Goal: Task Accomplishment & Management: Manage account settings

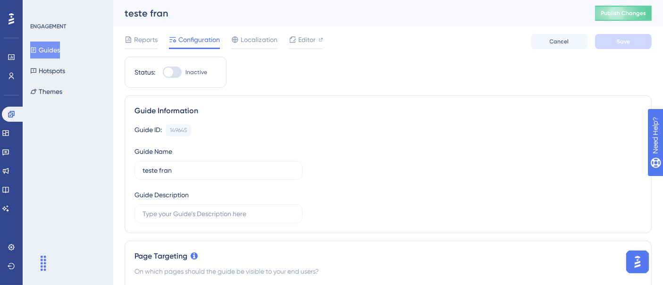
click at [13, 79] on icon at bounding box center [12, 76] width 8 height 8
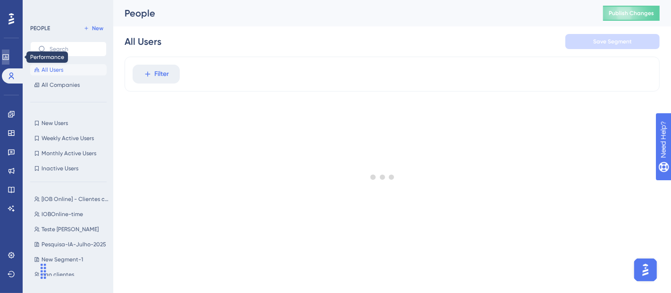
click at [8, 54] on icon at bounding box center [5, 57] width 6 height 6
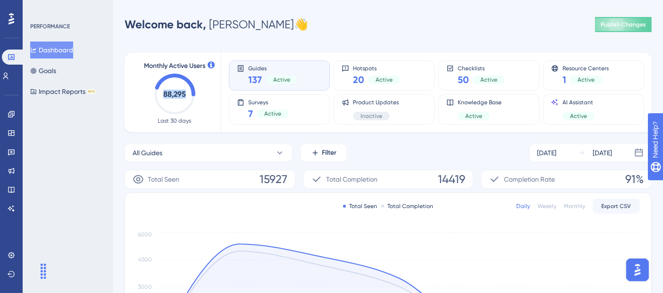
drag, startPoint x: 160, startPoint y: 98, endPoint x: 191, endPoint y: 97, distance: 31.2
click at [191, 97] on icon "88,295" at bounding box center [175, 95] width 42 height 42
click at [182, 97] on text "88,295" at bounding box center [174, 94] width 23 height 9
drag, startPoint x: 201, startPoint y: 110, endPoint x: 195, endPoint y: 107, distance: 7.0
click at [201, 110] on div "Monthly Active Users 88,295 Last 30 days" at bounding box center [175, 92] width 70 height 64
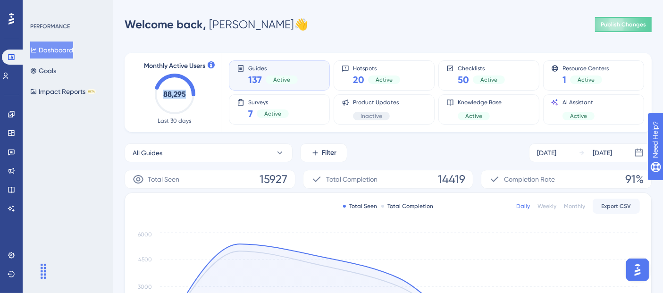
drag, startPoint x: 188, startPoint y: 100, endPoint x: 163, endPoint y: 95, distance: 26.0
click at [163, 95] on icon "88,295" at bounding box center [175, 95] width 42 height 42
click at [166, 103] on icon "88,295" at bounding box center [175, 95] width 42 height 42
click at [172, 101] on icon "88,295" at bounding box center [175, 95] width 42 height 42
click at [164, 100] on icon "88,295" at bounding box center [175, 95] width 42 height 42
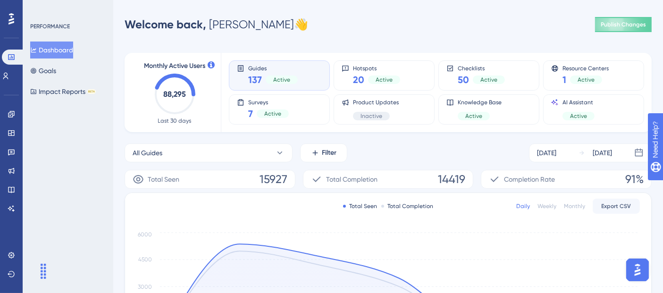
drag, startPoint x: 168, startPoint y: 99, endPoint x: 193, endPoint y: 99, distance: 25.0
click at [193, 99] on icon "88,295" at bounding box center [175, 95] width 42 height 42
click at [182, 99] on icon "88,295" at bounding box center [175, 95] width 42 height 42
click at [325, 21] on div "Welcome back, Gislaine 👋 Publish Changes" at bounding box center [388, 24] width 527 height 19
drag, startPoint x: 43, startPoint y: 270, endPoint x: 88, endPoint y: 267, distance: 44.9
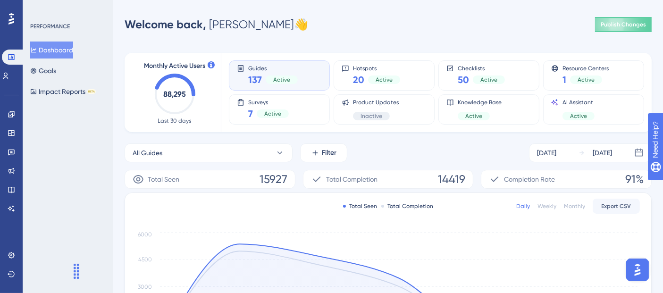
click at [80, 269] on div "Widget de chat" at bounding box center [56, 270] width 47 height 45
click at [12, 257] on icon at bounding box center [12, 256] width 8 height 8
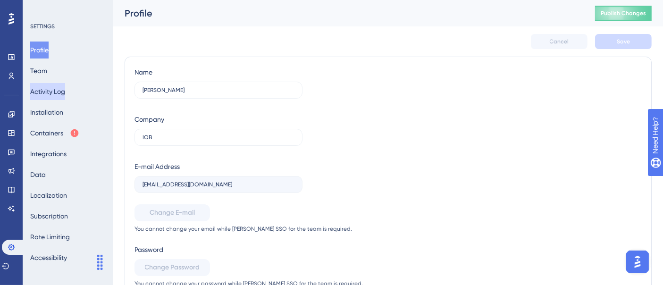
click at [55, 94] on button "Activity Log" at bounding box center [47, 91] width 35 height 17
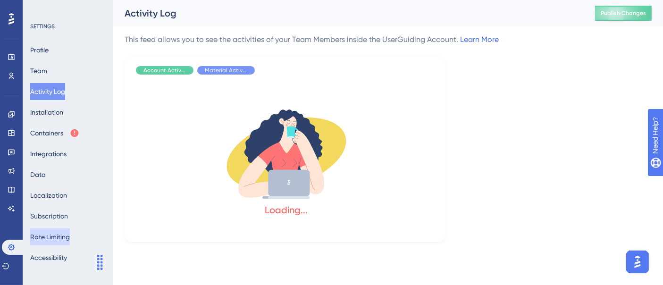
click at [62, 240] on button "Rate Limiting" at bounding box center [50, 237] width 40 height 17
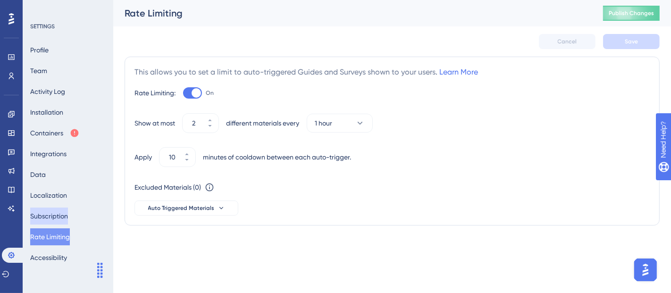
click at [62, 213] on button "Subscription" at bounding box center [49, 216] width 38 height 17
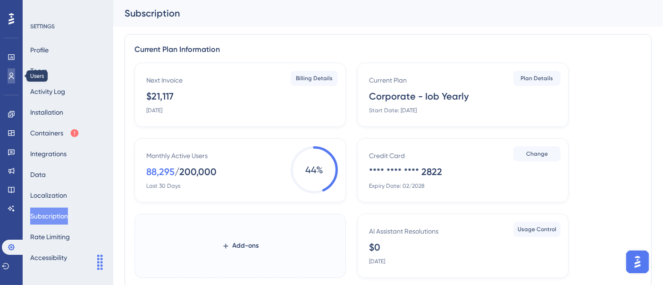
click at [11, 75] on icon at bounding box center [12, 76] width 8 height 8
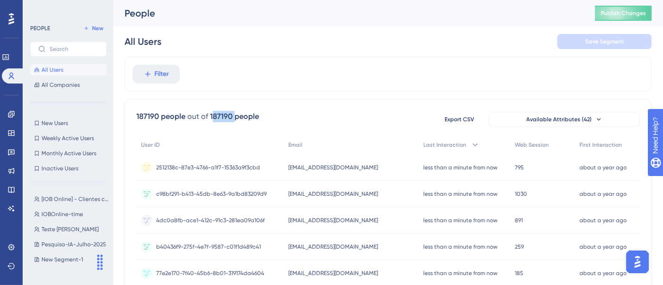
drag, startPoint x: 211, startPoint y: 115, endPoint x: 234, endPoint y: 114, distance: 22.7
click at [234, 114] on div "187190 people" at bounding box center [234, 116] width 49 height 11
click at [233, 117] on div "187190 people" at bounding box center [234, 116] width 49 height 11
drag, startPoint x: 210, startPoint y: 117, endPoint x: 233, endPoint y: 116, distance: 23.1
click at [233, 116] on div "187190 people" at bounding box center [234, 116] width 49 height 11
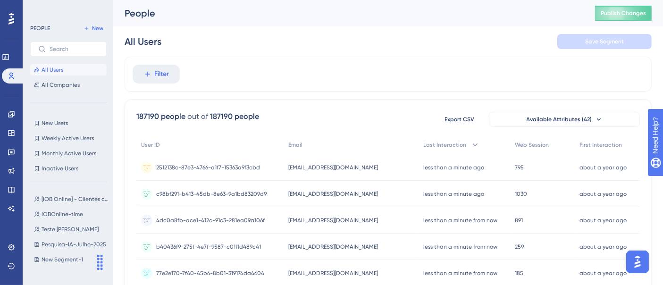
click at [309, 120] on div "187190 people out of 187190 people Export CSV Available Attributes (42)" at bounding box center [388, 119] width 504 height 17
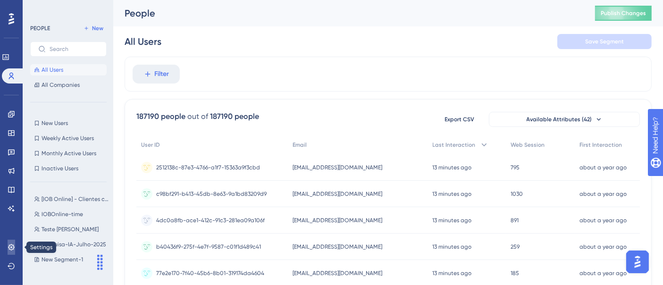
click at [8, 250] on icon at bounding box center [12, 248] width 8 height 8
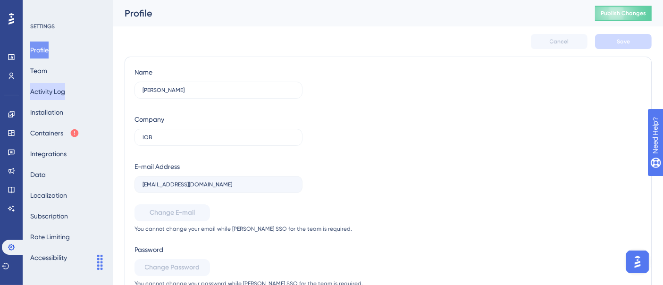
click at [38, 86] on button "Activity Log" at bounding box center [47, 91] width 35 height 17
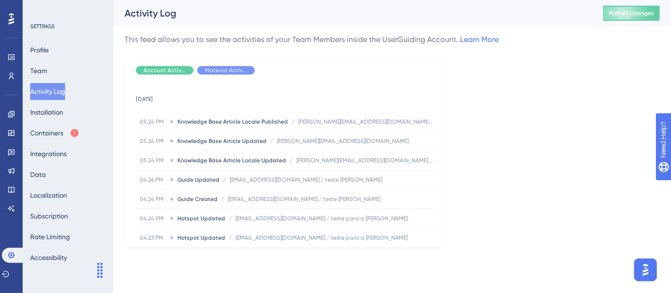
click at [151, 69] on span "Account Activity" at bounding box center [165, 71] width 42 height 8
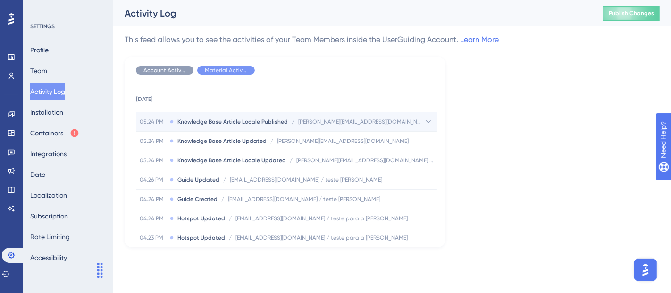
click at [235, 120] on span "Knowledge Base Article Locale Published" at bounding box center [233, 122] width 110 height 8
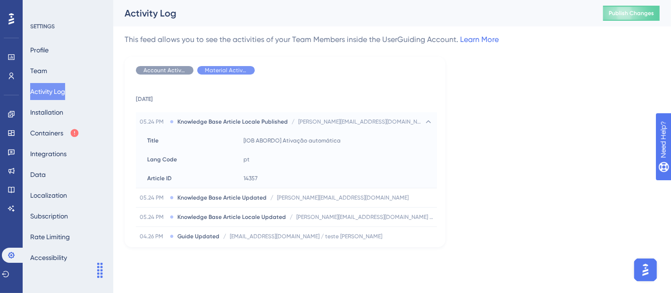
click at [544, 148] on div "This feed allows you to see the activities of your Team Members inside the User…" at bounding box center [392, 140] width 535 height 213
click at [214, 66] on div "Hide" at bounding box center [226, 70] width 58 height 8
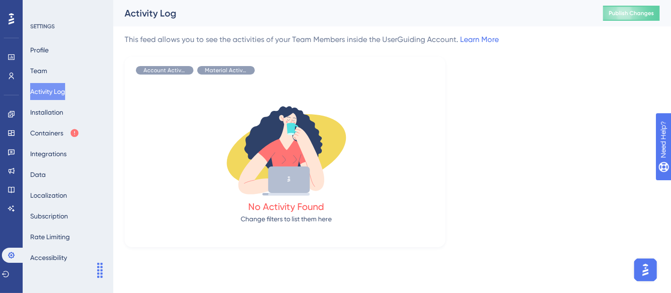
click at [445, 199] on div "Account Activity Material Activity No Activity Found Change filters to list the…" at bounding box center [285, 152] width 321 height 191
click at [142, 136] on div "No Activity Found Change filters to list them here" at bounding box center [286, 162] width 301 height 161
click at [456, 157] on div "This feed allows you to see the activities of your Team Members inside the User…" at bounding box center [392, 140] width 535 height 213
click at [363, 252] on div "Performance Users Engagement Widgets Feedback Product Updates Knowledge Base AI…" at bounding box center [392, 131] width 558 height 263
